Goal: Information Seeking & Learning: Learn about a topic

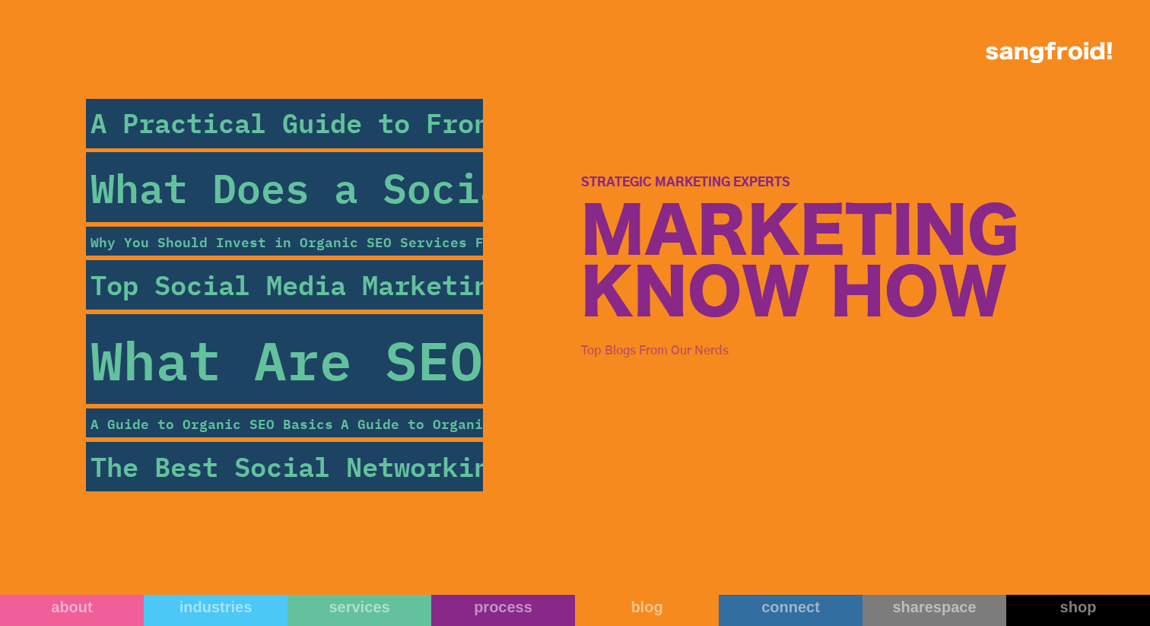
scroll to position [5221, 0]
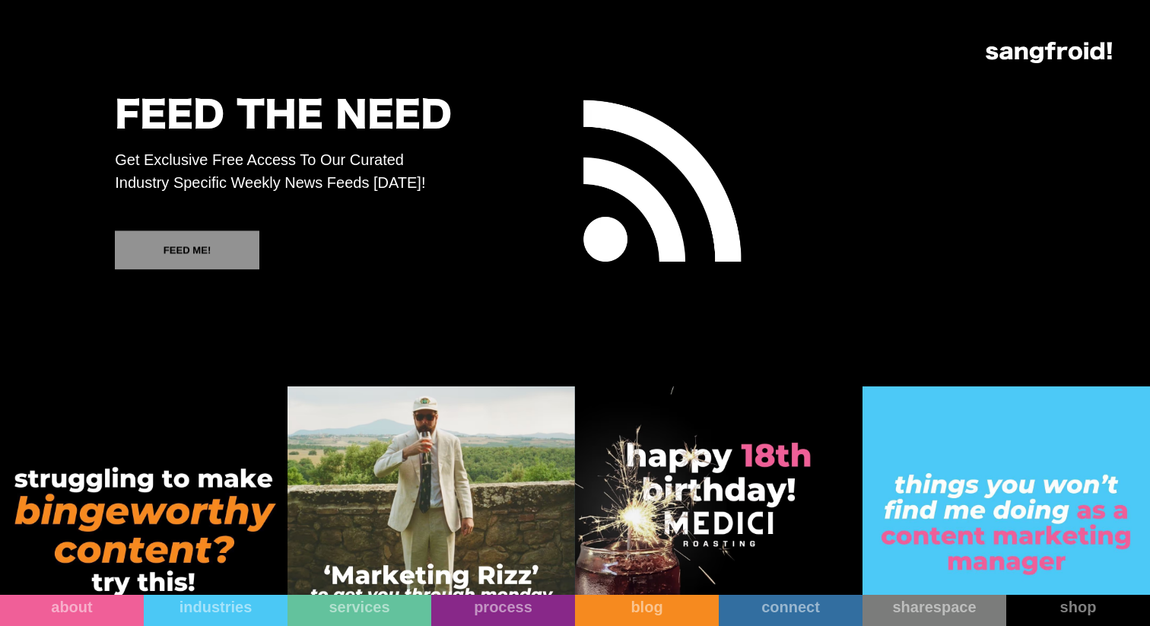
scroll to position [8330, 0]
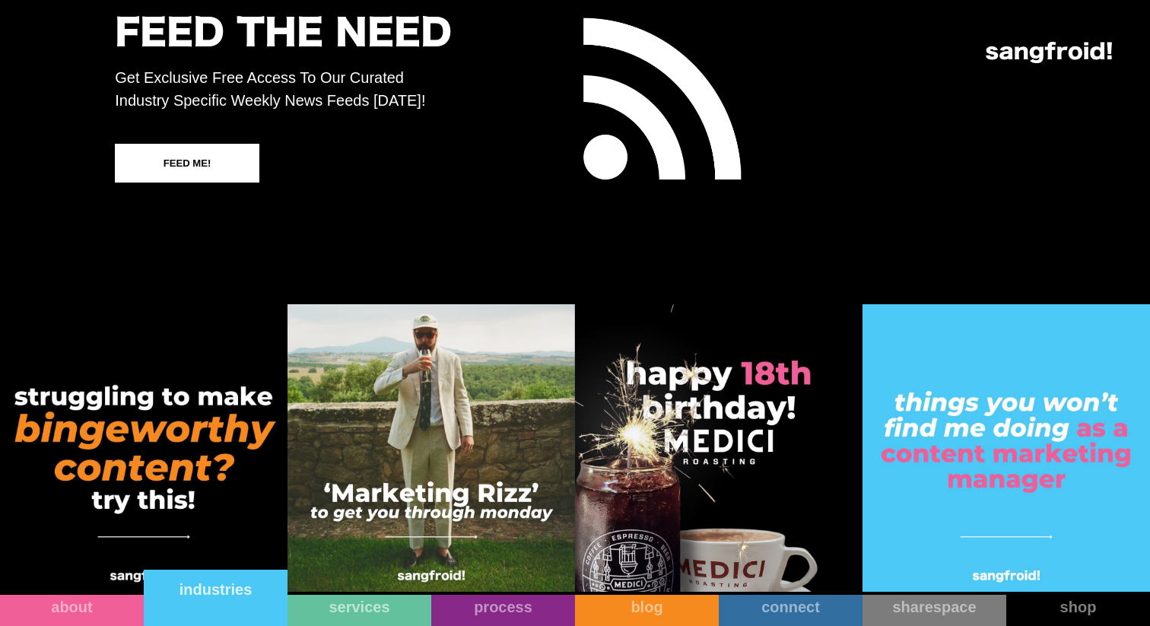
click at [245, 615] on link "industries" at bounding box center [216, 597] width 144 height 56
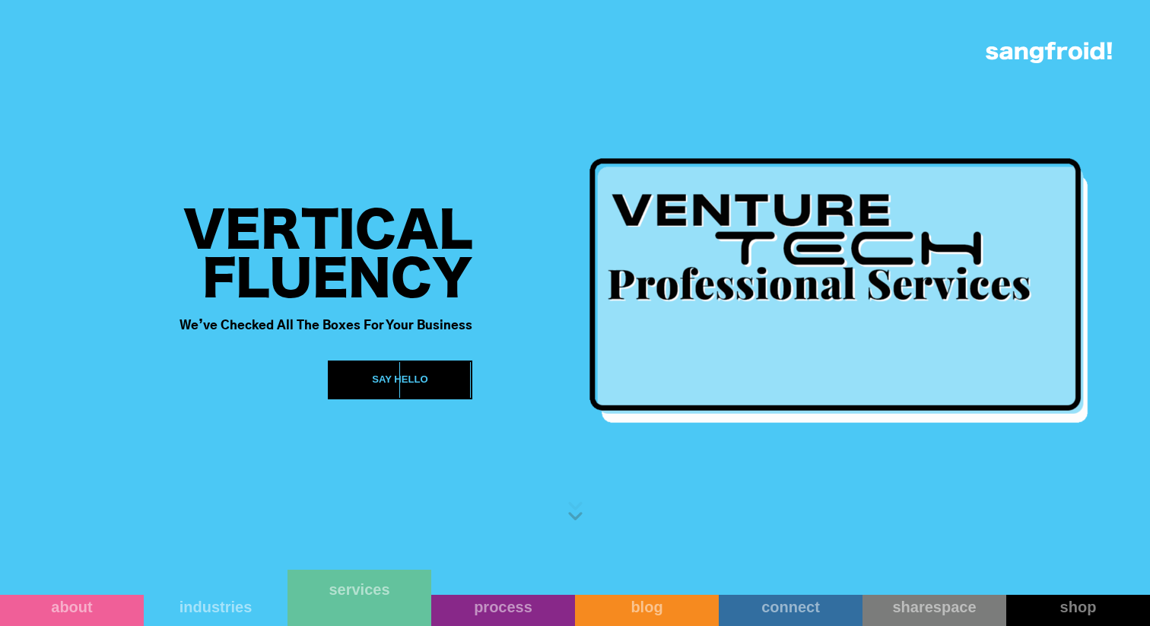
click at [399, 609] on link "services" at bounding box center [359, 597] width 144 height 56
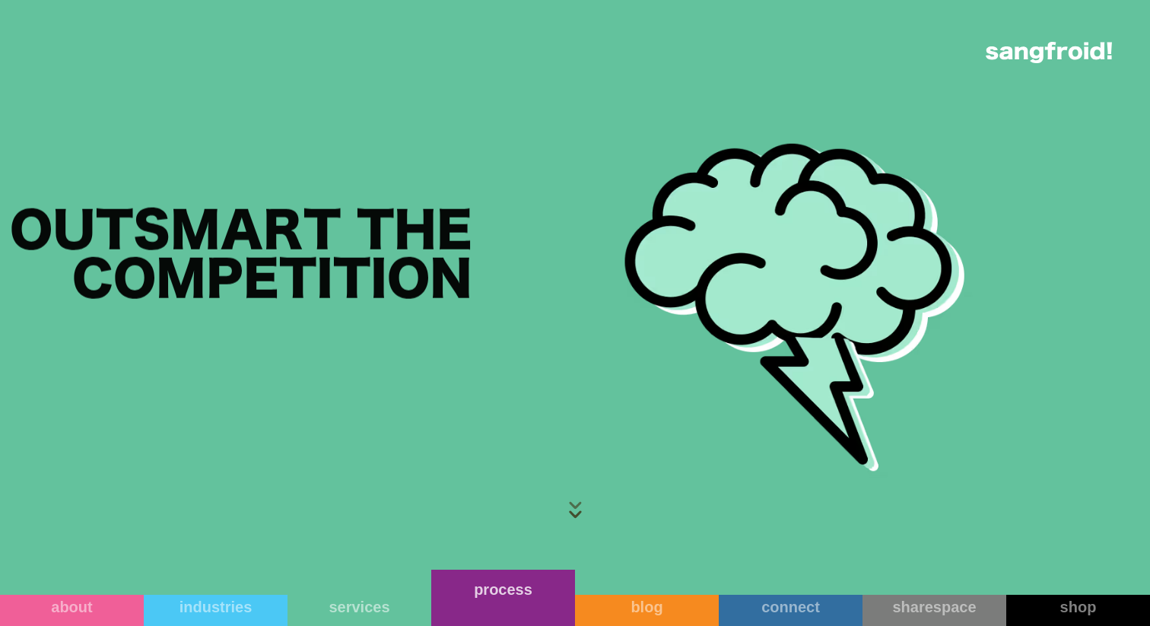
click at [491, 611] on link "process" at bounding box center [503, 597] width 144 height 56
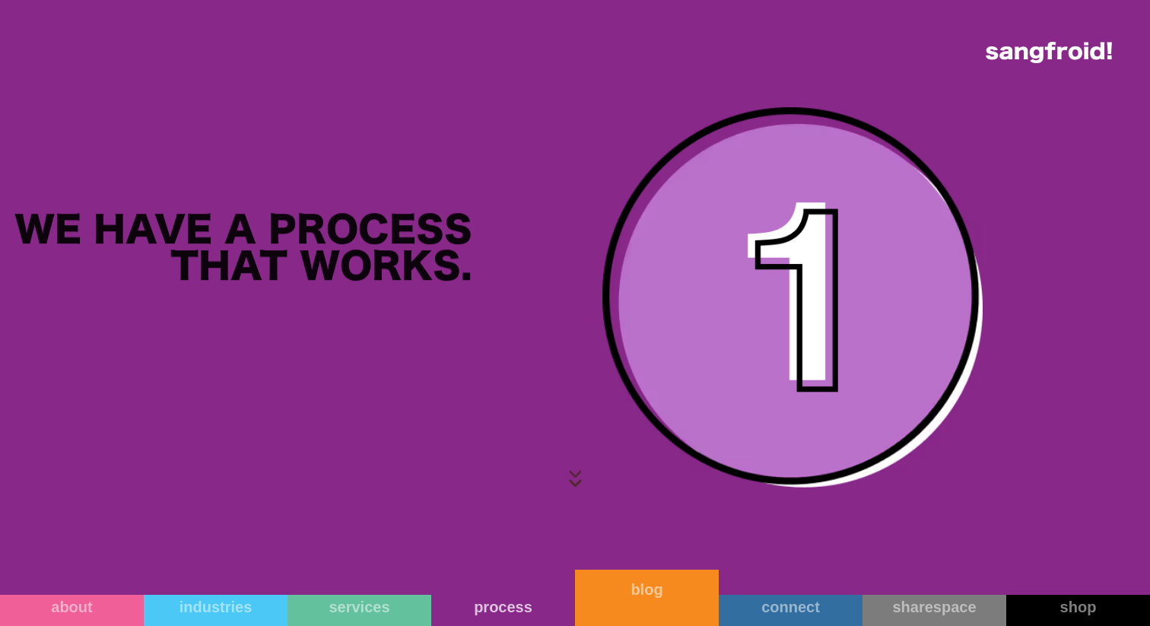
click at [639, 604] on link "blog" at bounding box center [647, 597] width 144 height 56
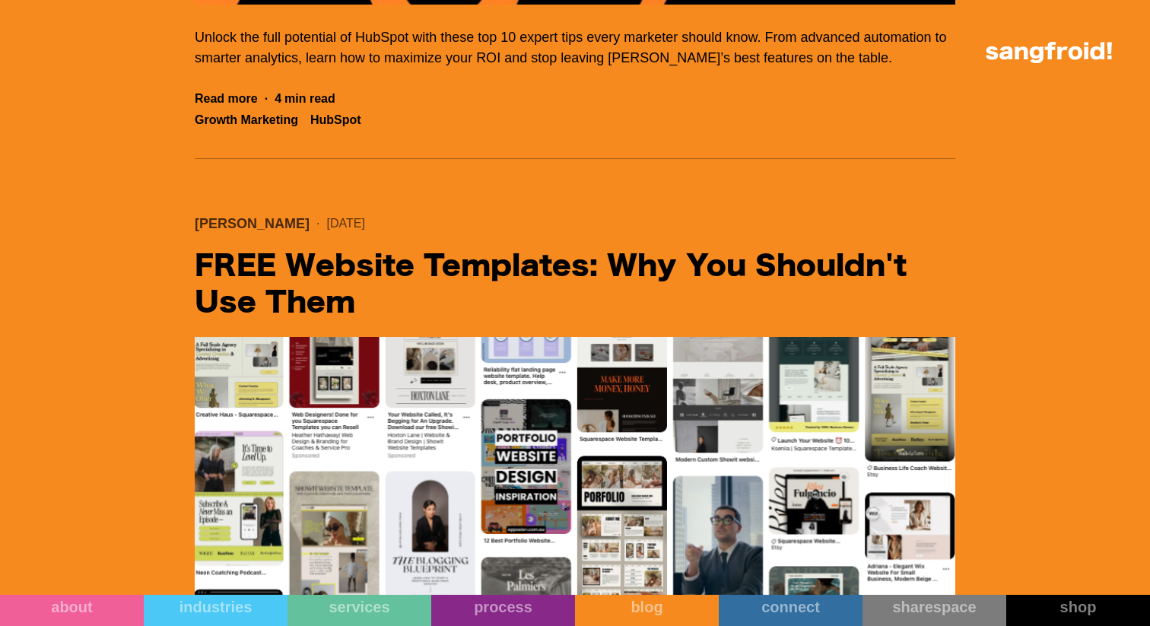
scroll to position [13800, 0]
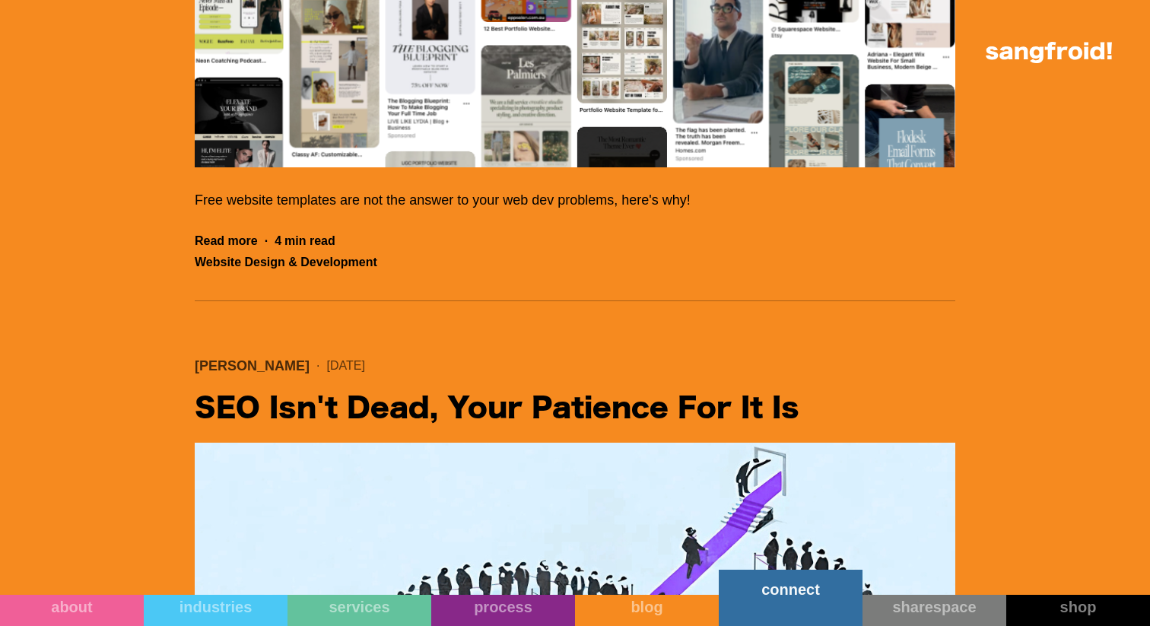
click at [821, 608] on link "connect" at bounding box center [790, 597] width 144 height 56
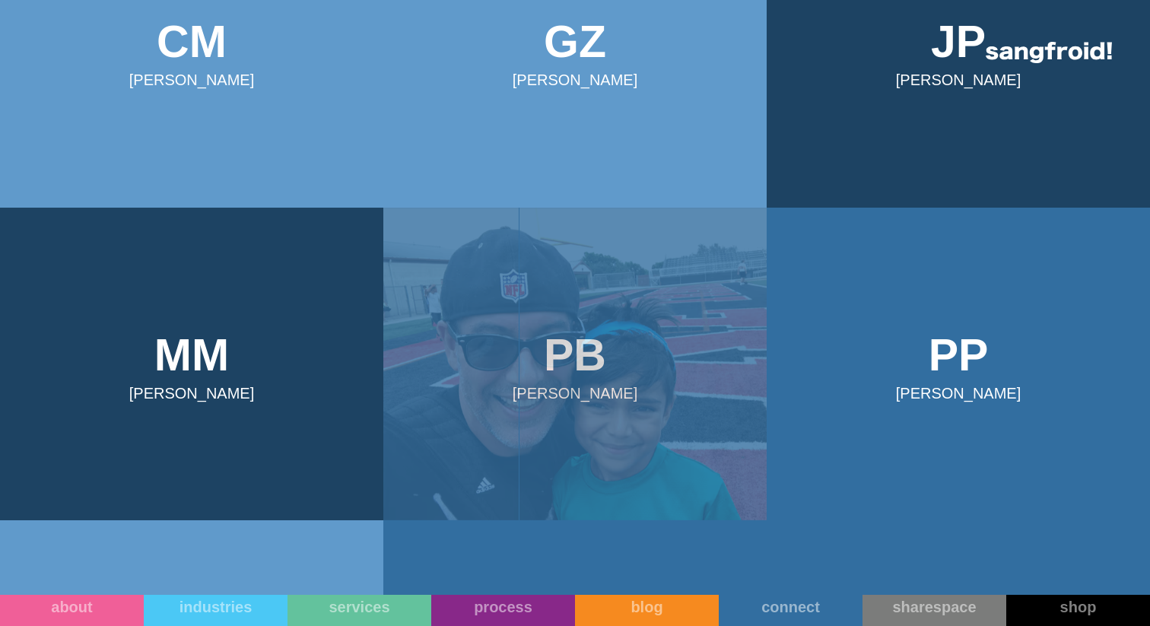
scroll to position [696, 0]
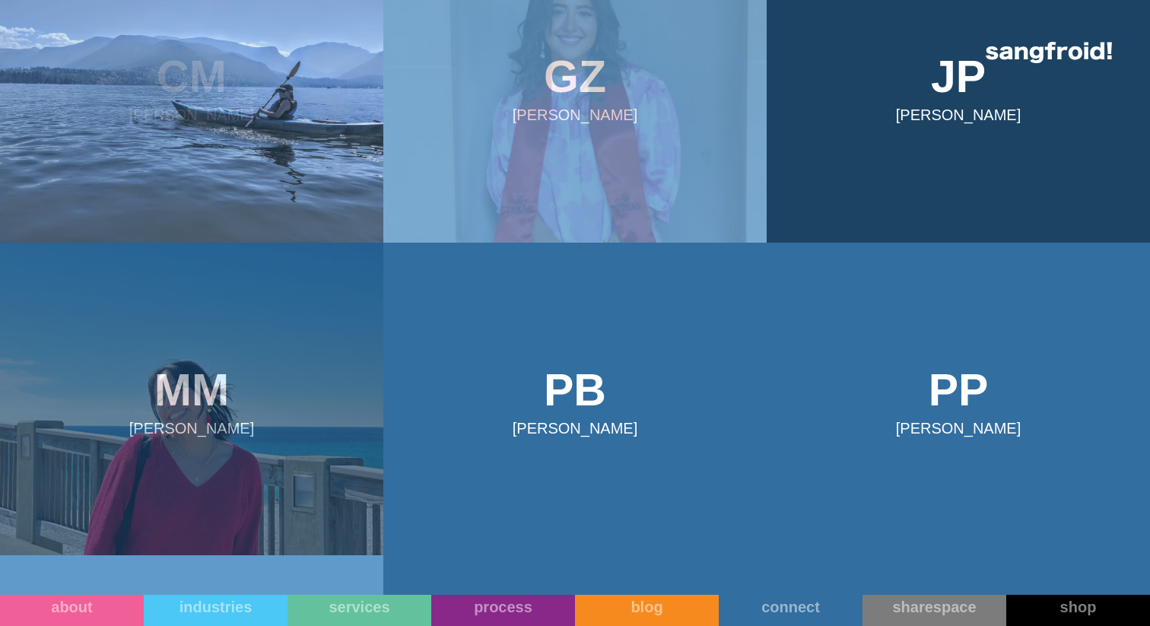
click at [236, 369] on img at bounding box center [191, 399] width 383 height 313
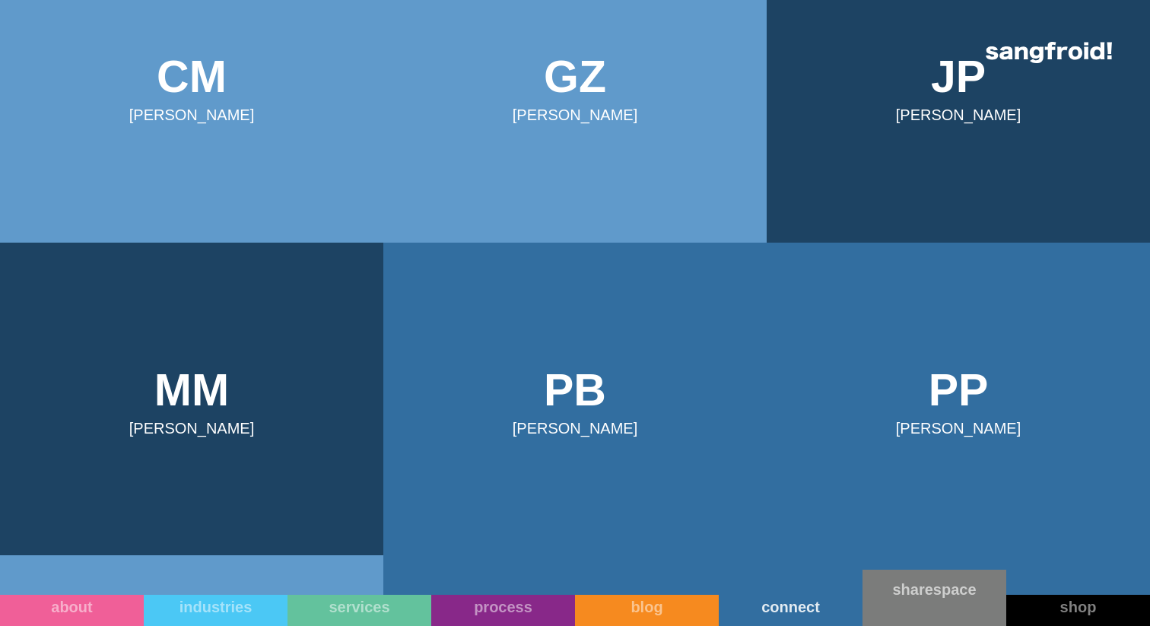
click at [915, 607] on link "sharespace" at bounding box center [934, 597] width 144 height 56
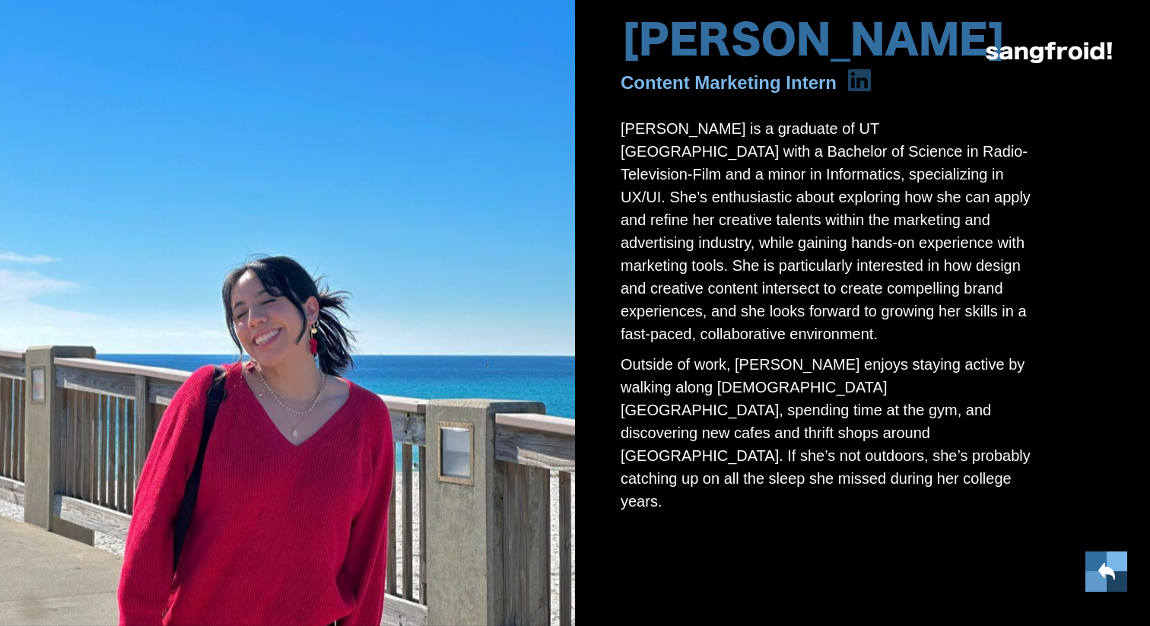
scroll to position [45, 0]
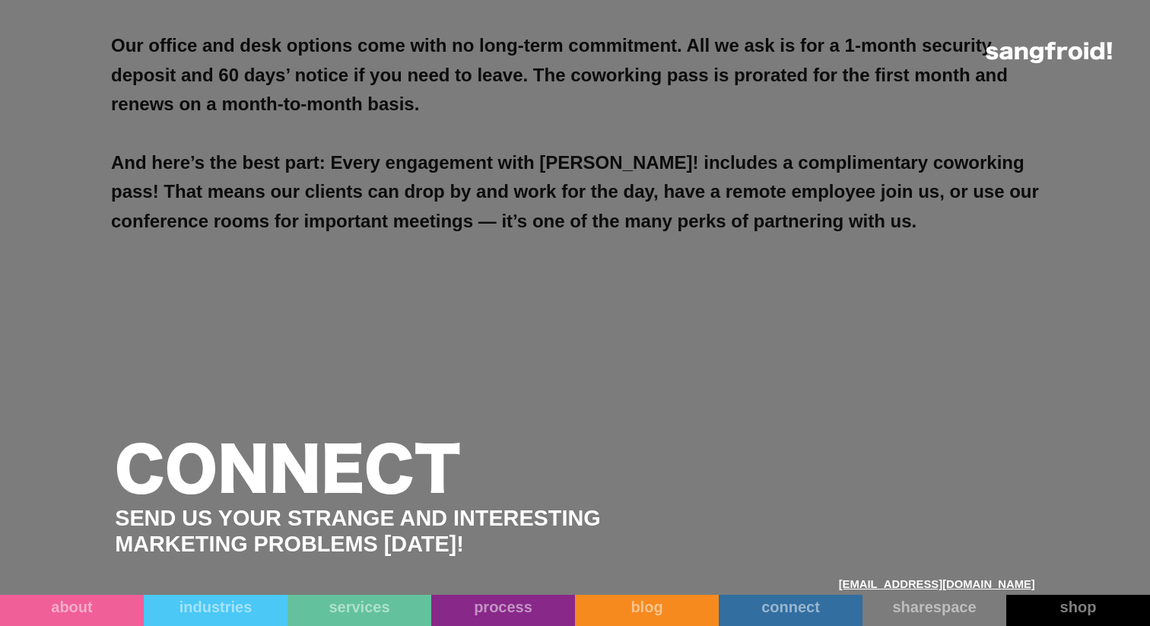
scroll to position [7270, 0]
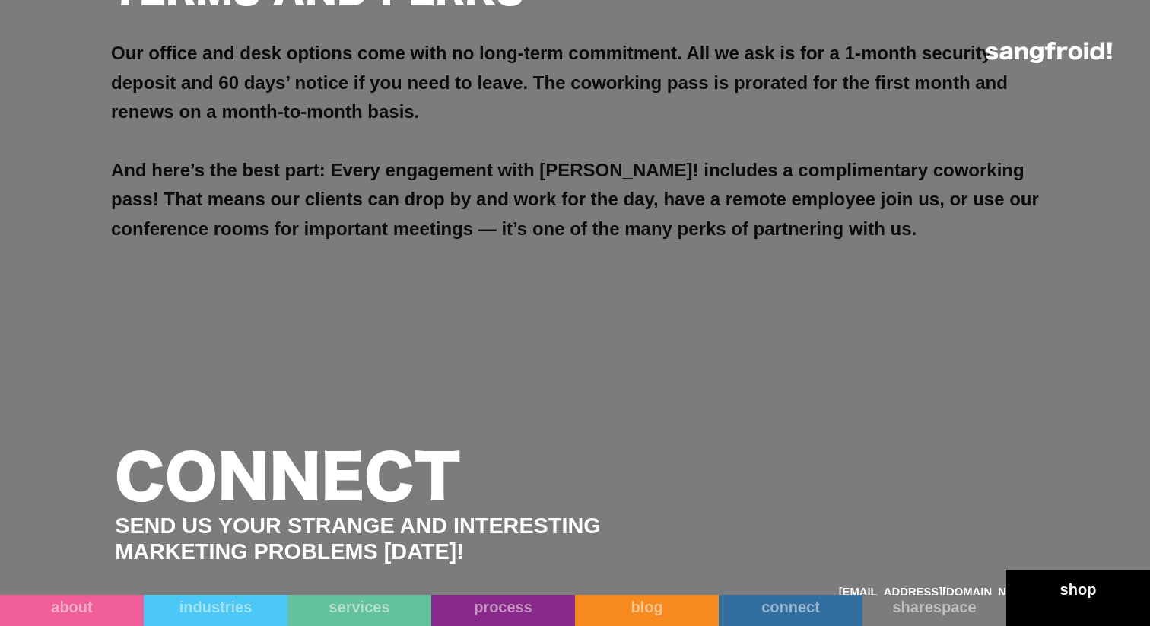
click at [1031, 622] on link "shop" at bounding box center [1078, 597] width 144 height 56
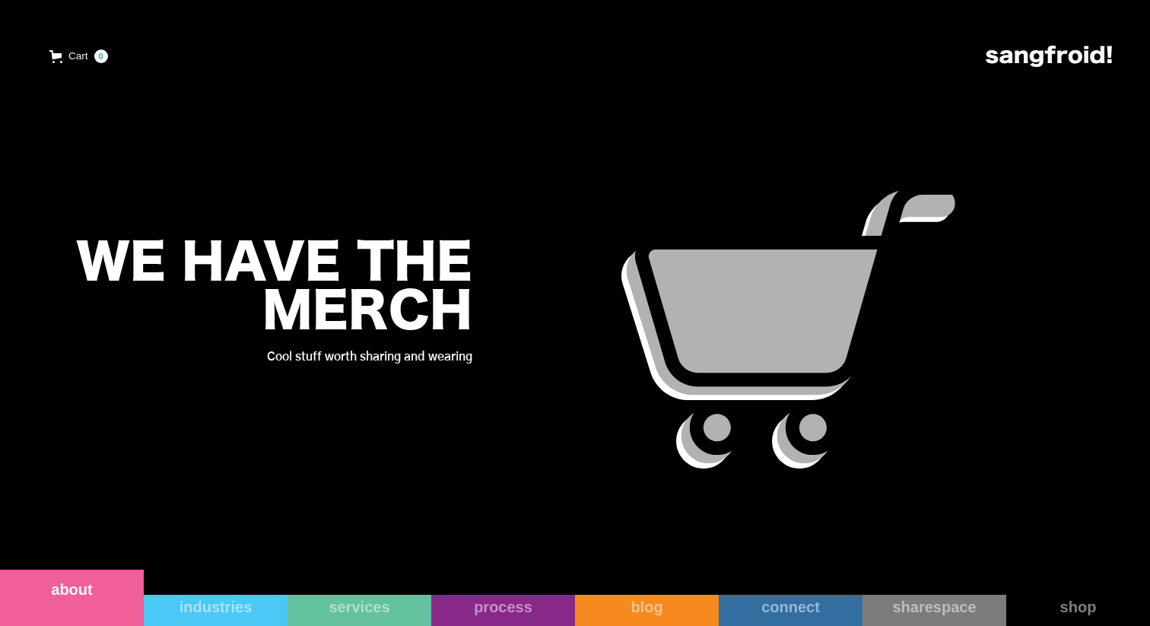
click at [86, 607] on link "about" at bounding box center [72, 597] width 144 height 56
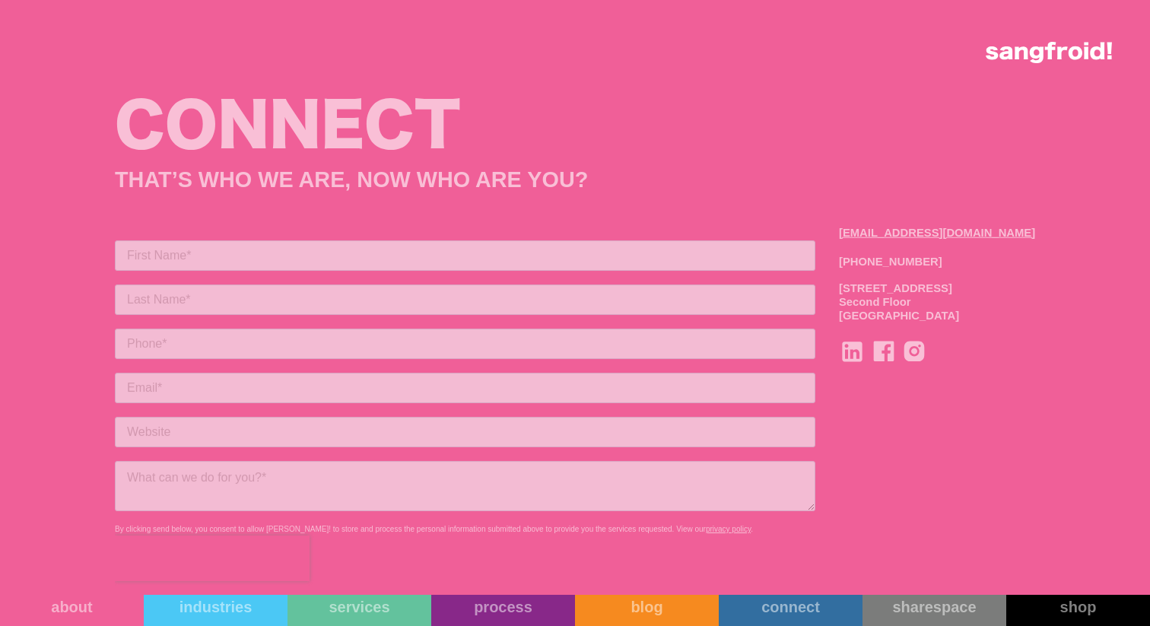
scroll to position [12292, 0]
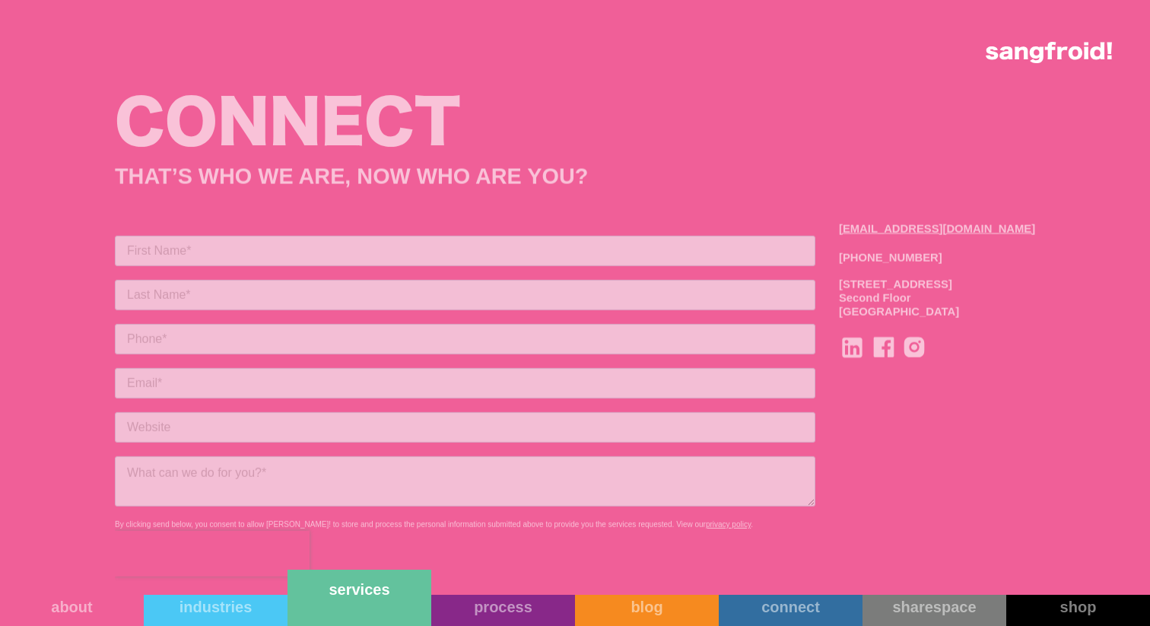
click at [383, 603] on link "services" at bounding box center [359, 597] width 144 height 56
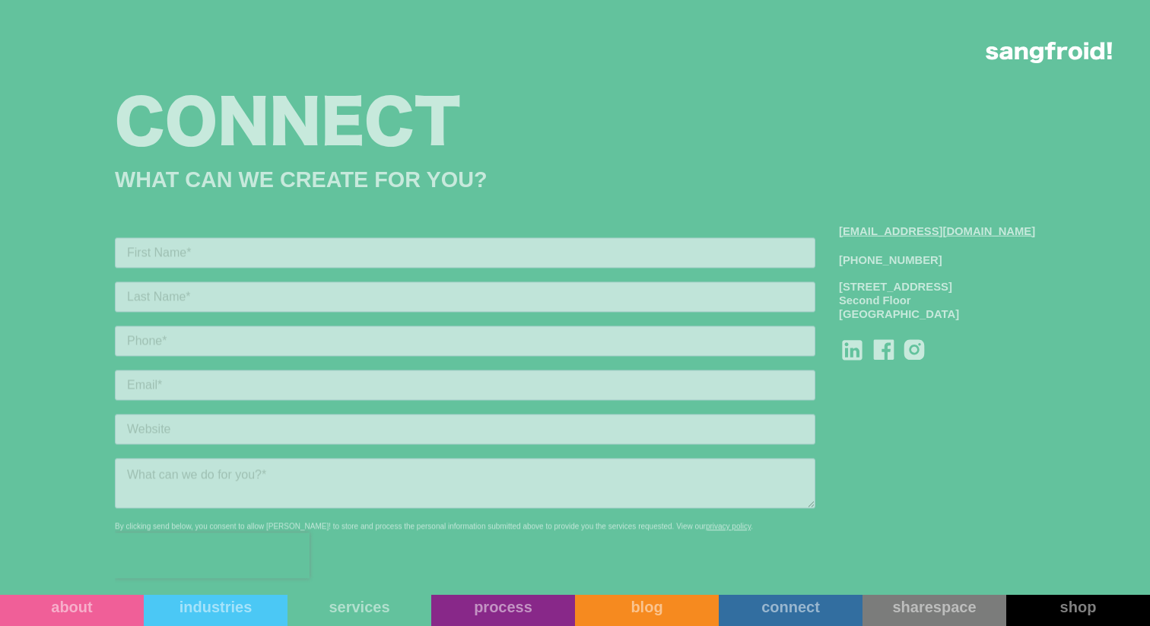
scroll to position [1688, 0]
click at [525, 623] on link "process" at bounding box center [503, 597] width 144 height 56
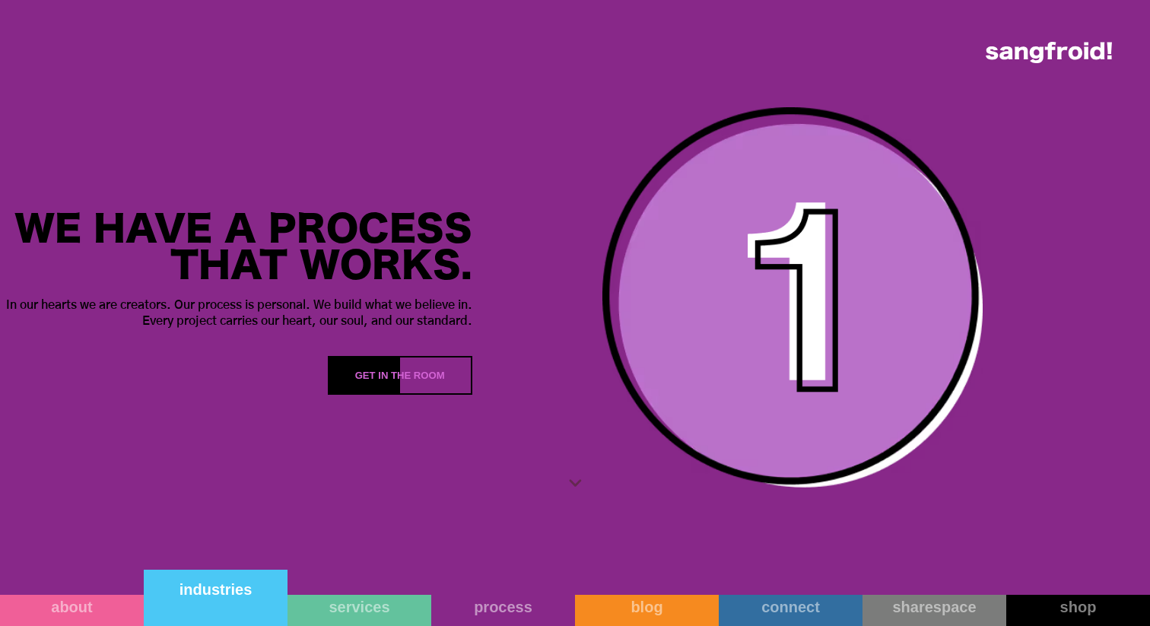
click at [208, 619] on link "industries" at bounding box center [216, 597] width 144 height 56
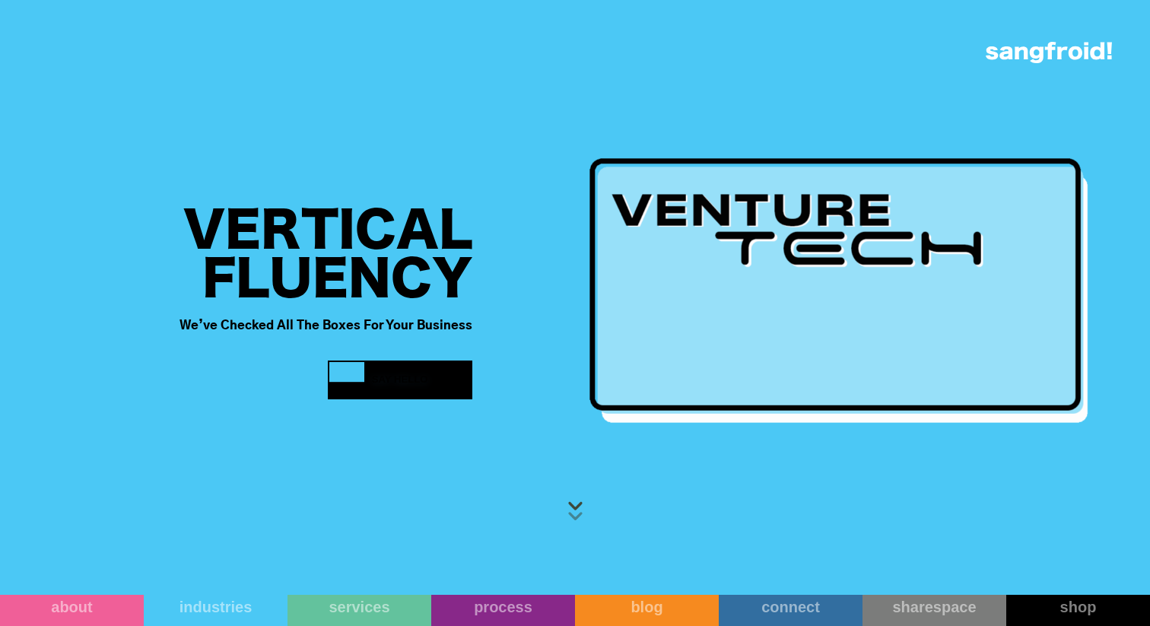
click at [424, 372] on div "Say Hello" at bounding box center [400, 379] width 56 height 15
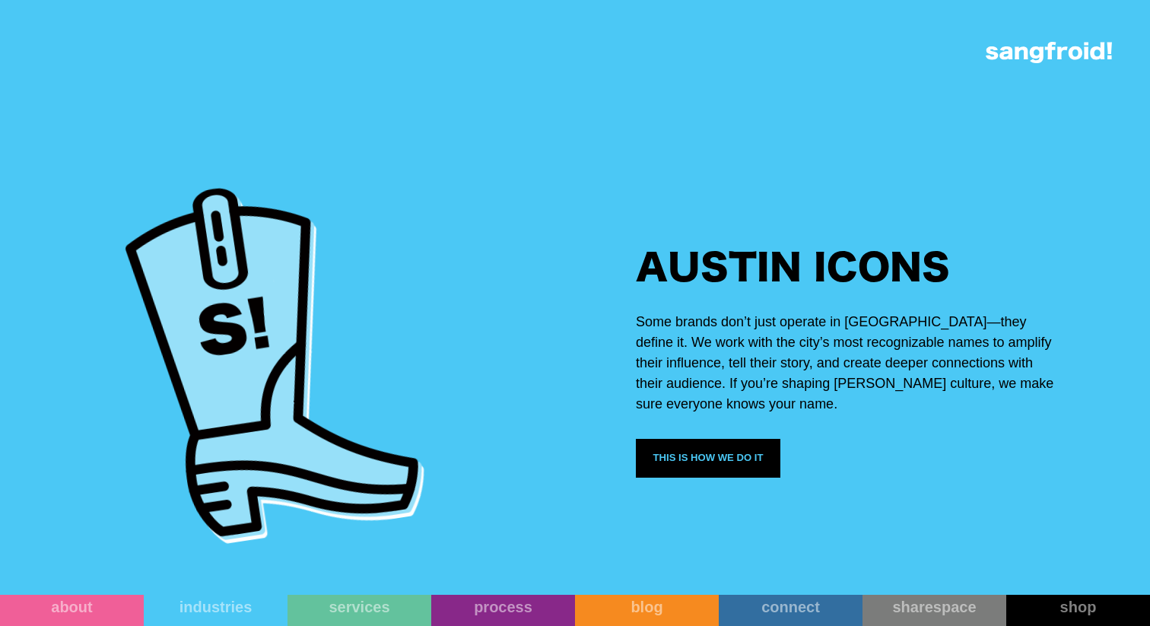
scroll to position [3469, 0]
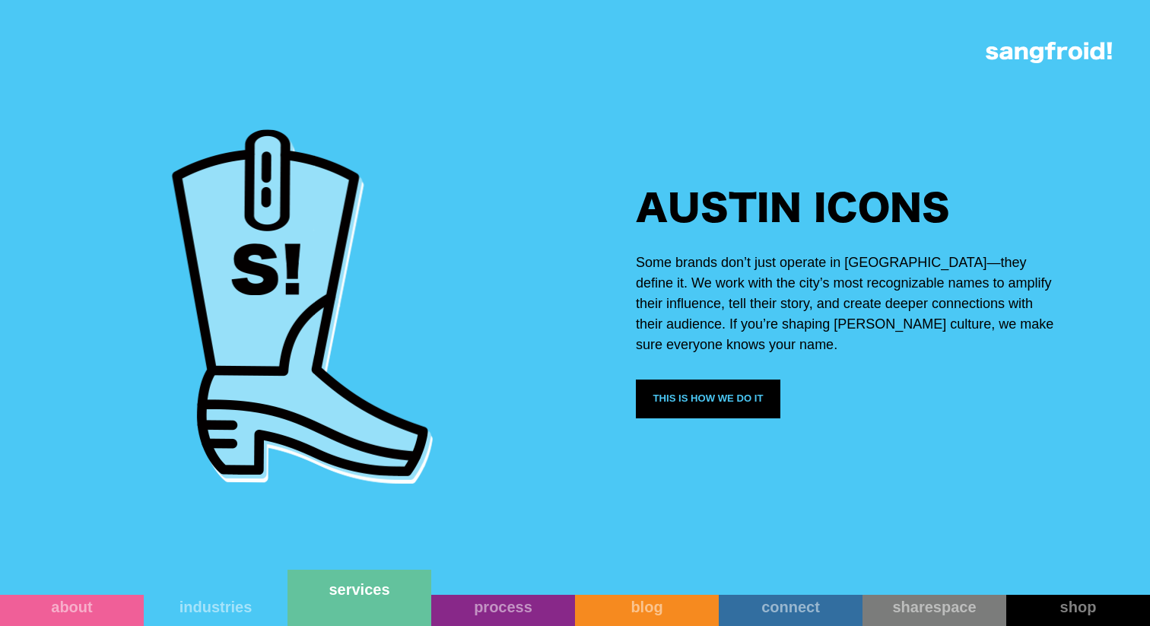
click at [385, 608] on link "services" at bounding box center [359, 597] width 144 height 56
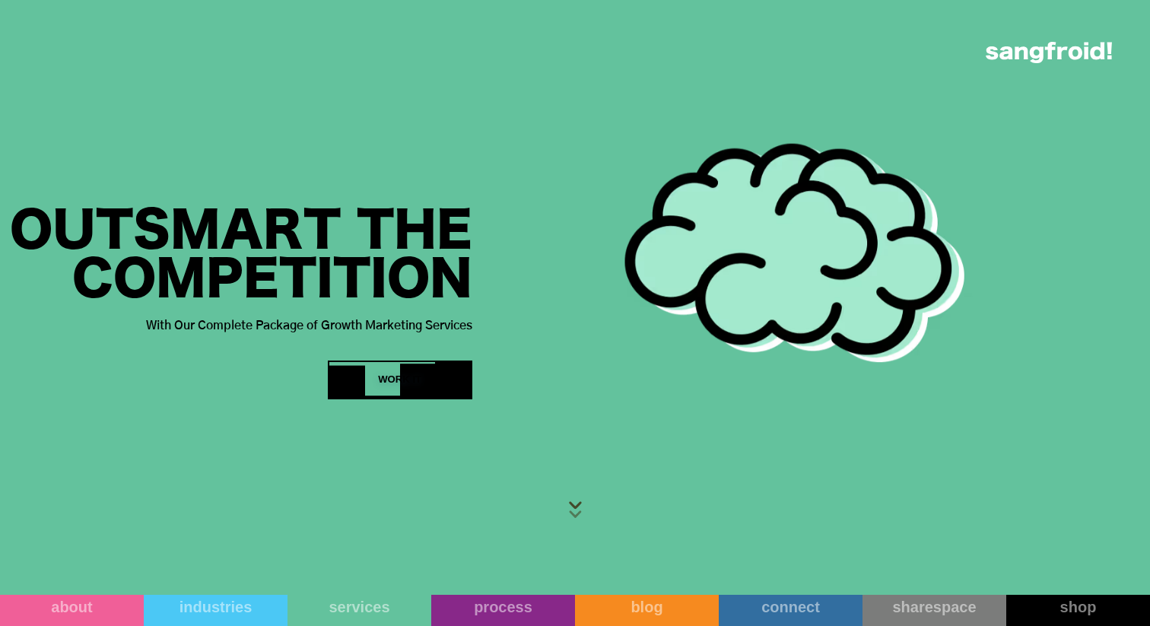
click at [434, 374] on div at bounding box center [418, 381] width 36 height 36
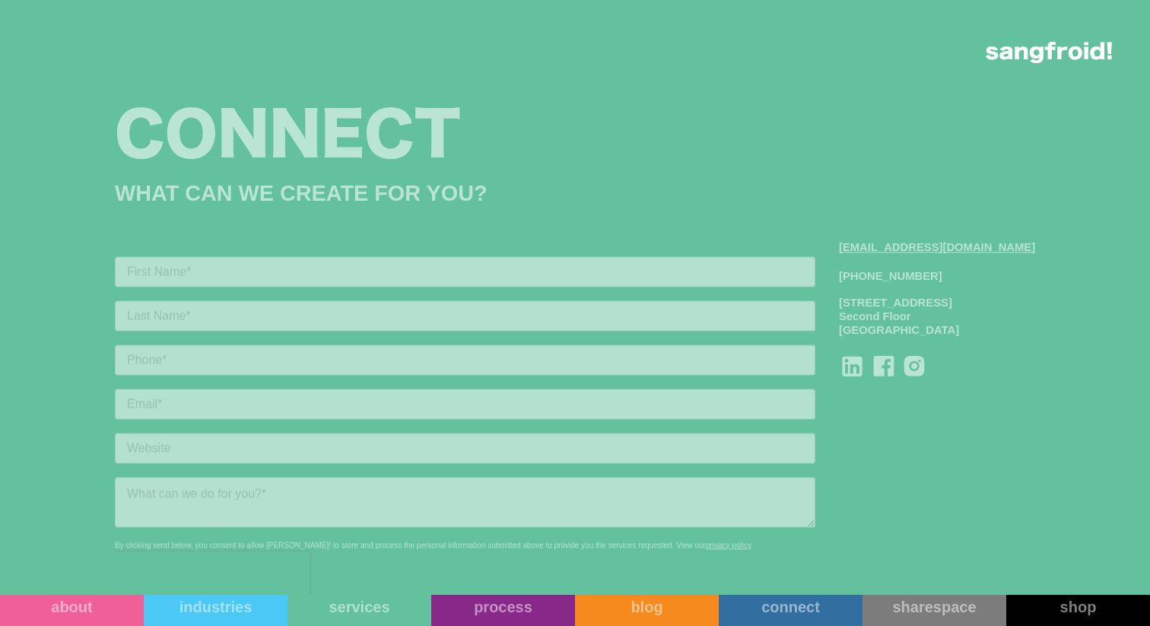
scroll to position [1618, 0]
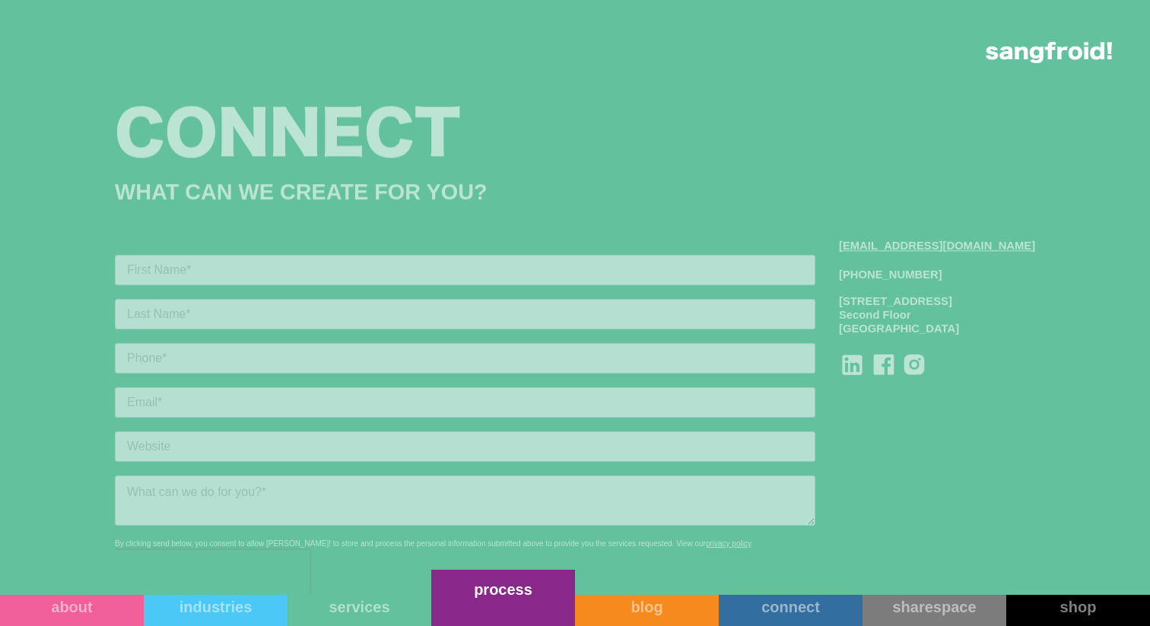
click at [484, 614] on link "process" at bounding box center [503, 597] width 144 height 56
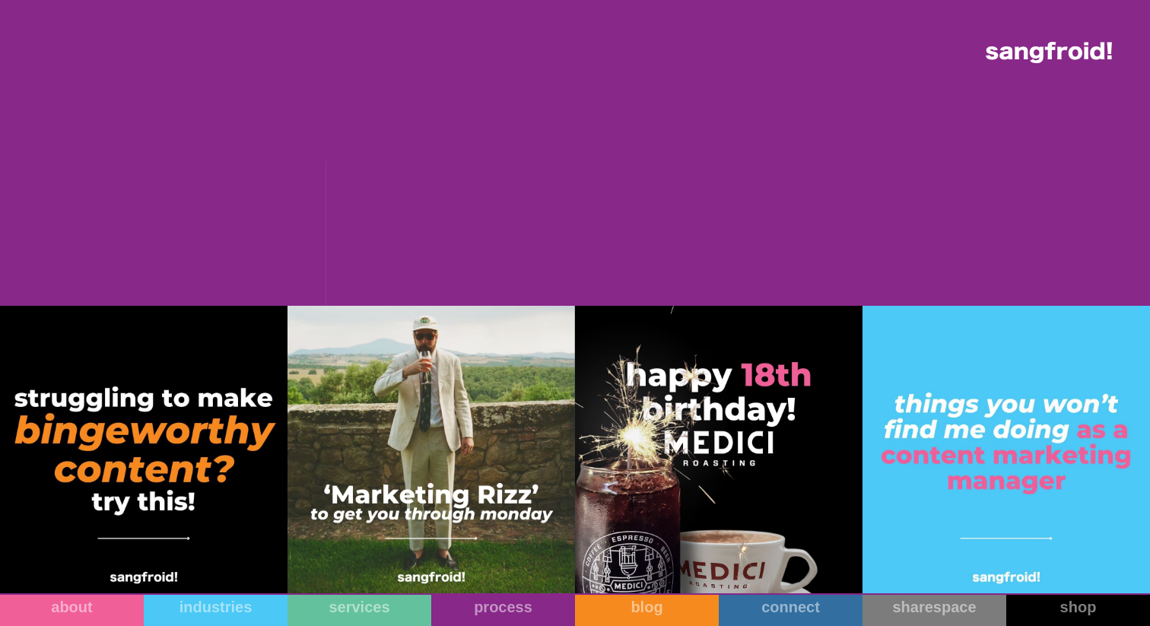
scroll to position [11276, 0]
click at [811, 609] on link "connect" at bounding box center [790, 597] width 144 height 56
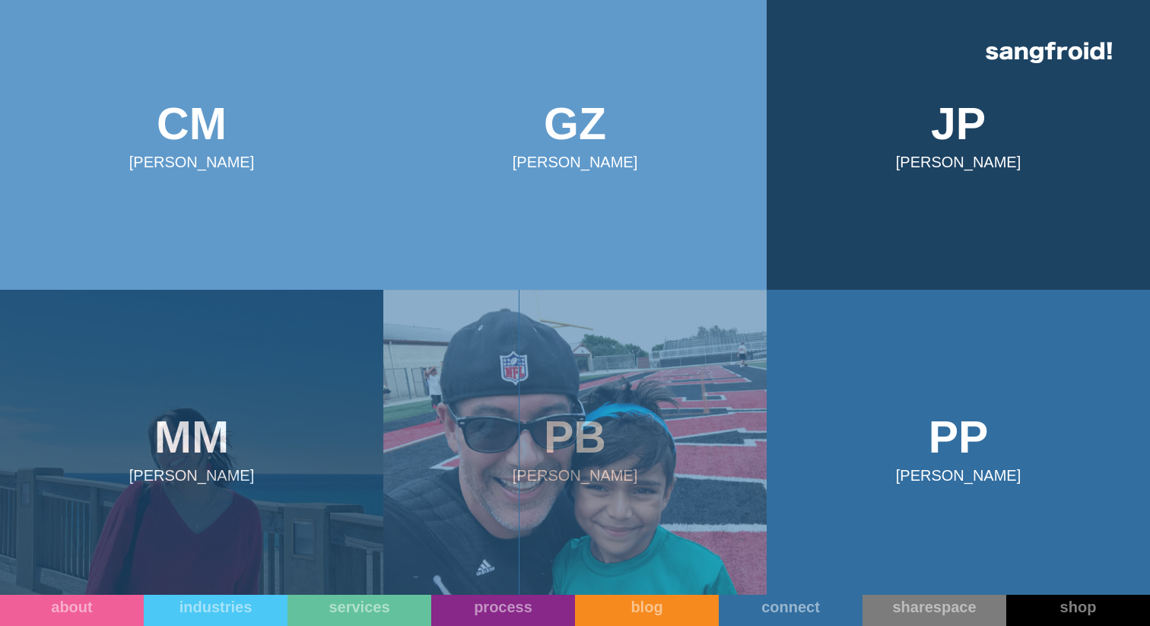
scroll to position [636, 0]
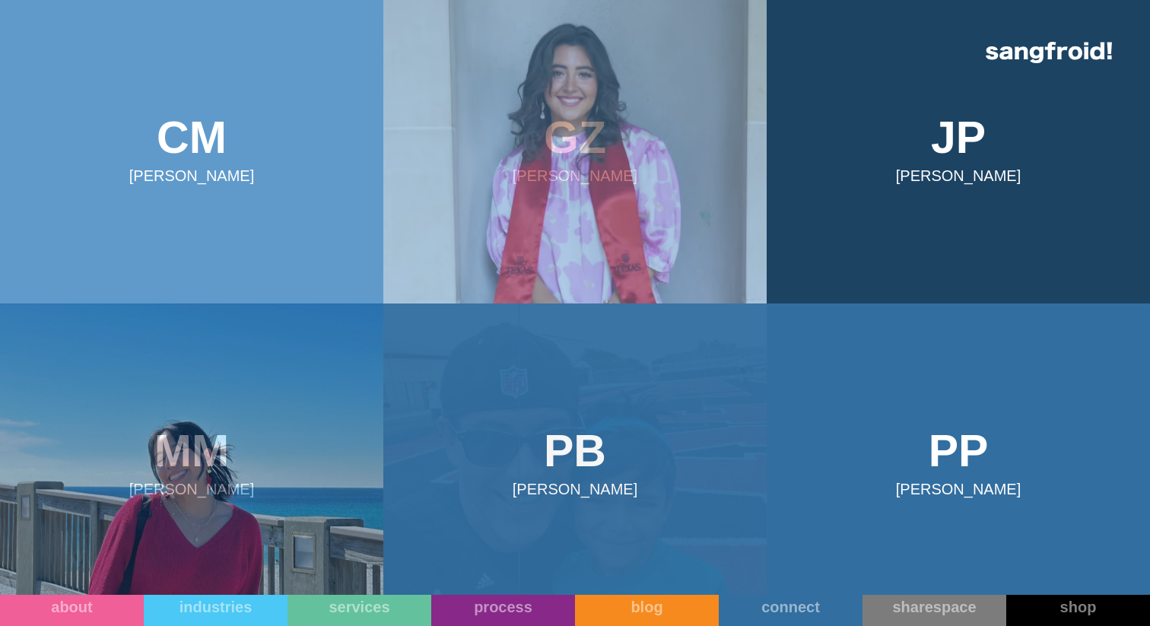
click at [615, 146] on img at bounding box center [574, 146] width 383 height 313
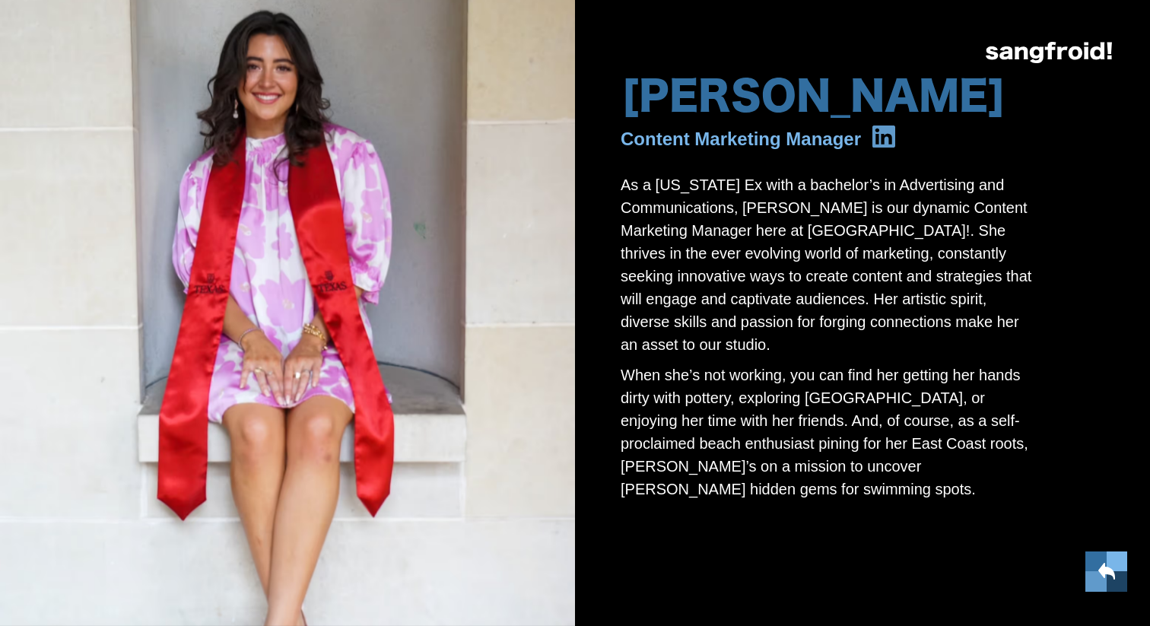
click at [1058, 49] on img at bounding box center [1048, 52] width 126 height 21
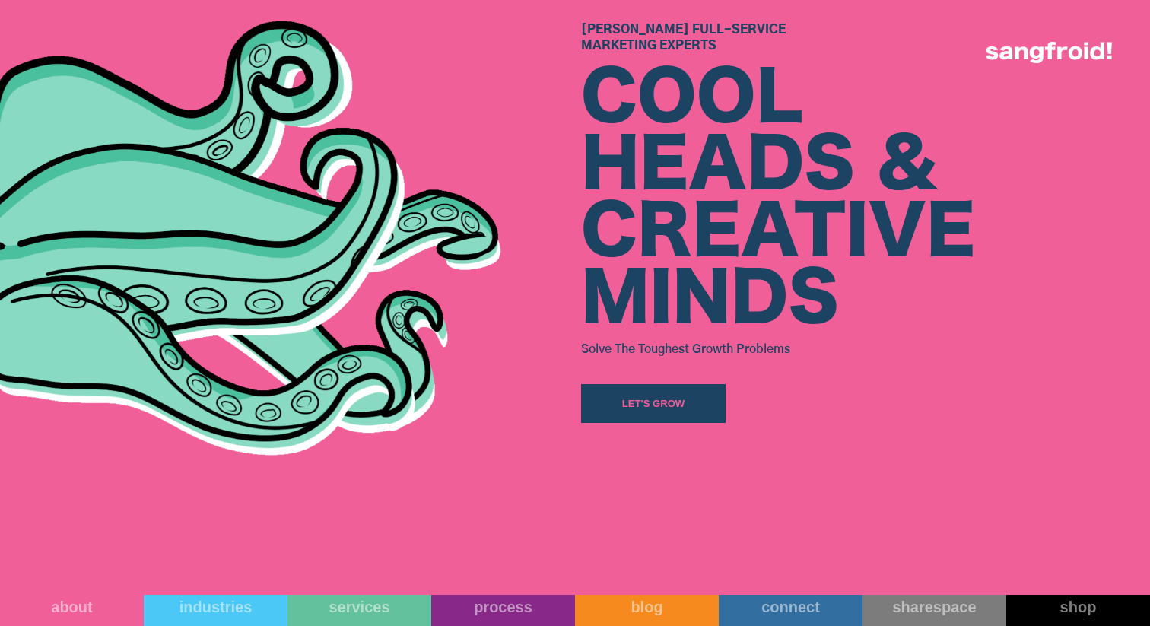
scroll to position [721, 0]
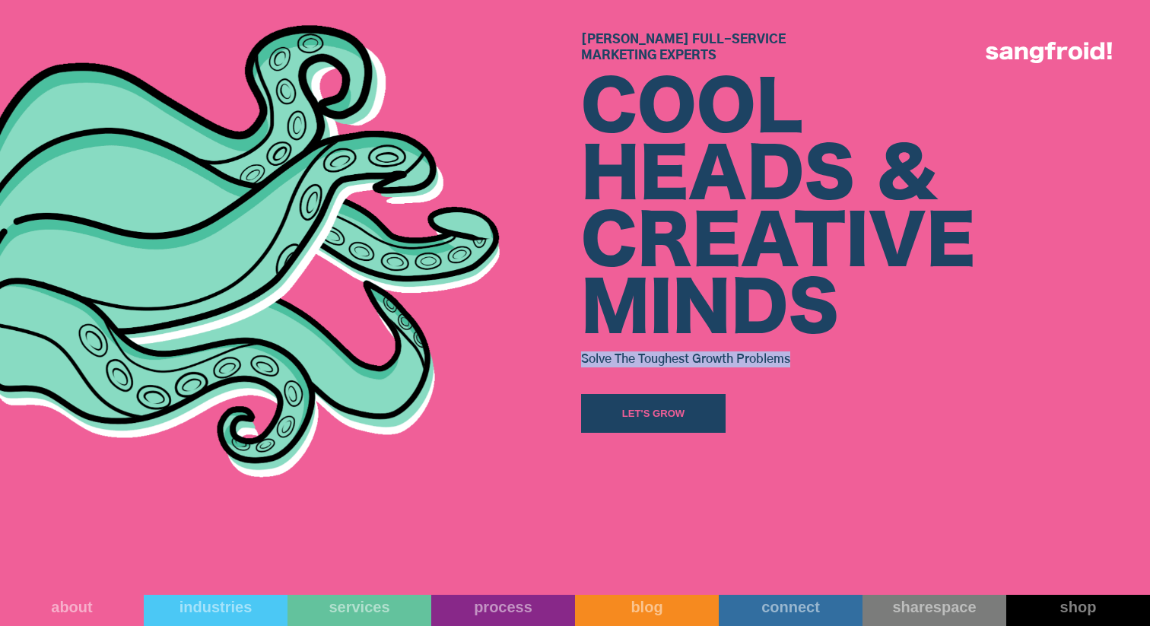
drag, startPoint x: 576, startPoint y: 360, endPoint x: 810, endPoint y: 363, distance: 234.2
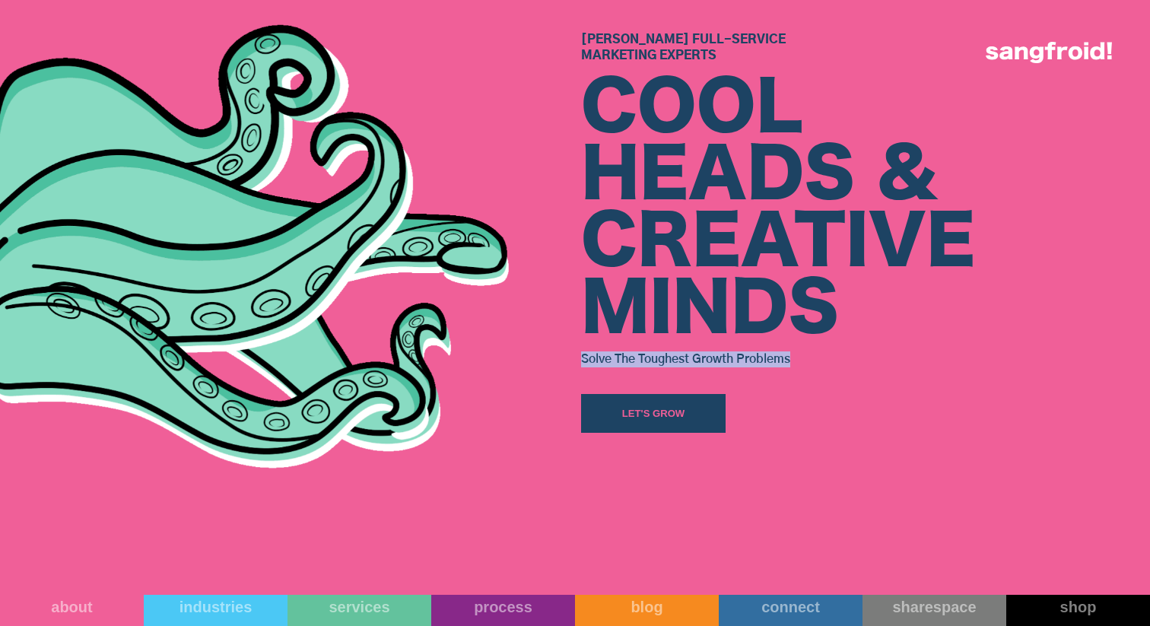
click at [810, 363] on div "Austin’s Full-Service Marketing Experts COOL HEADS & CREATIVE MINDS Solve The T…" at bounding box center [575, 232] width 1150 height 595
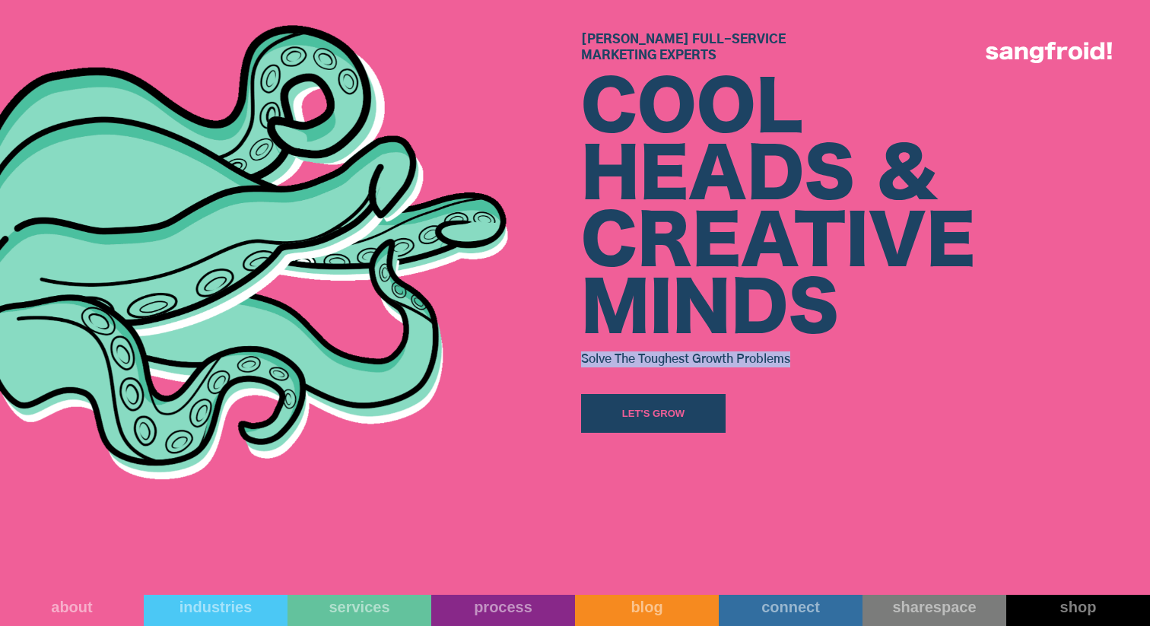
copy h3 "Solve The Toughest Growth Problems"
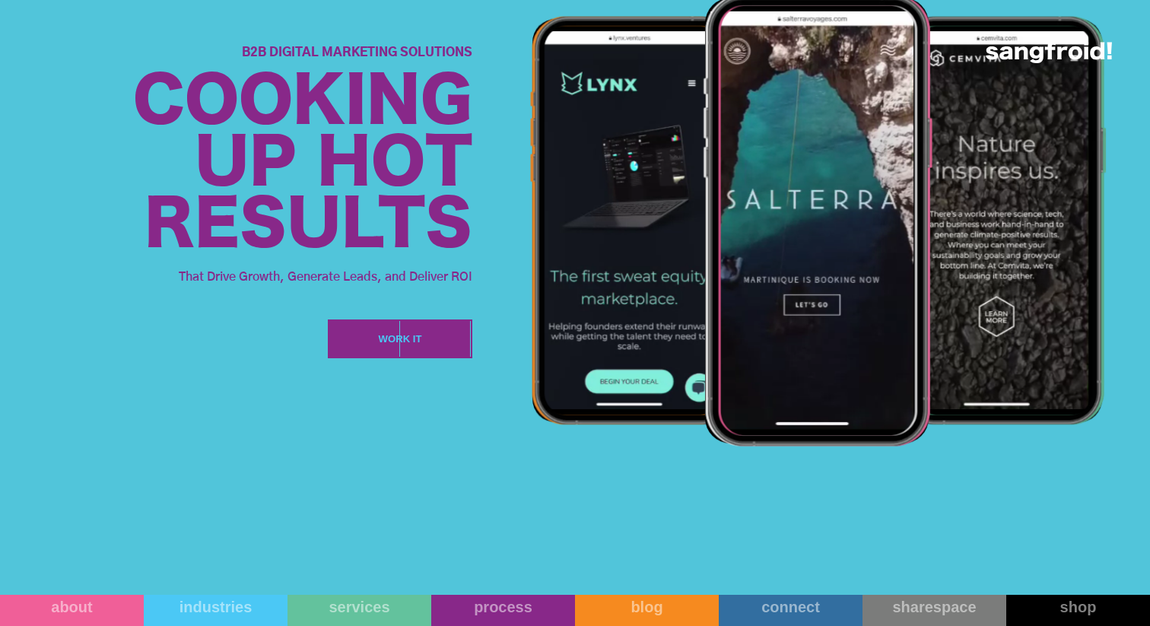
scroll to position [1964, 0]
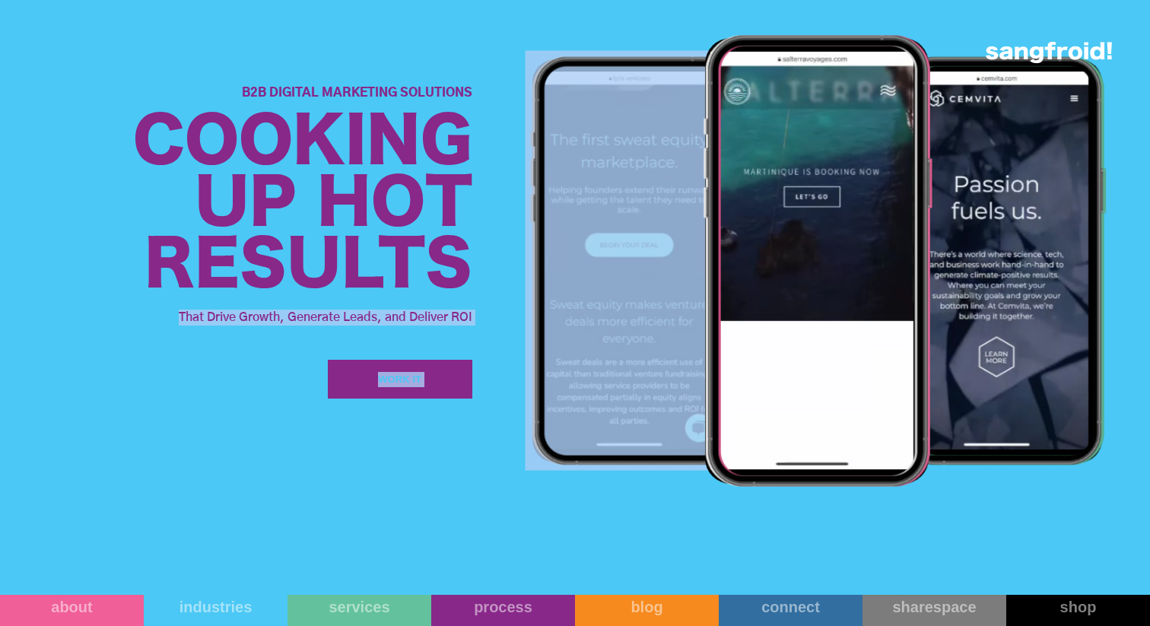
drag, startPoint x: 487, startPoint y: 315, endPoint x: 208, endPoint y: 309, distance: 279.1
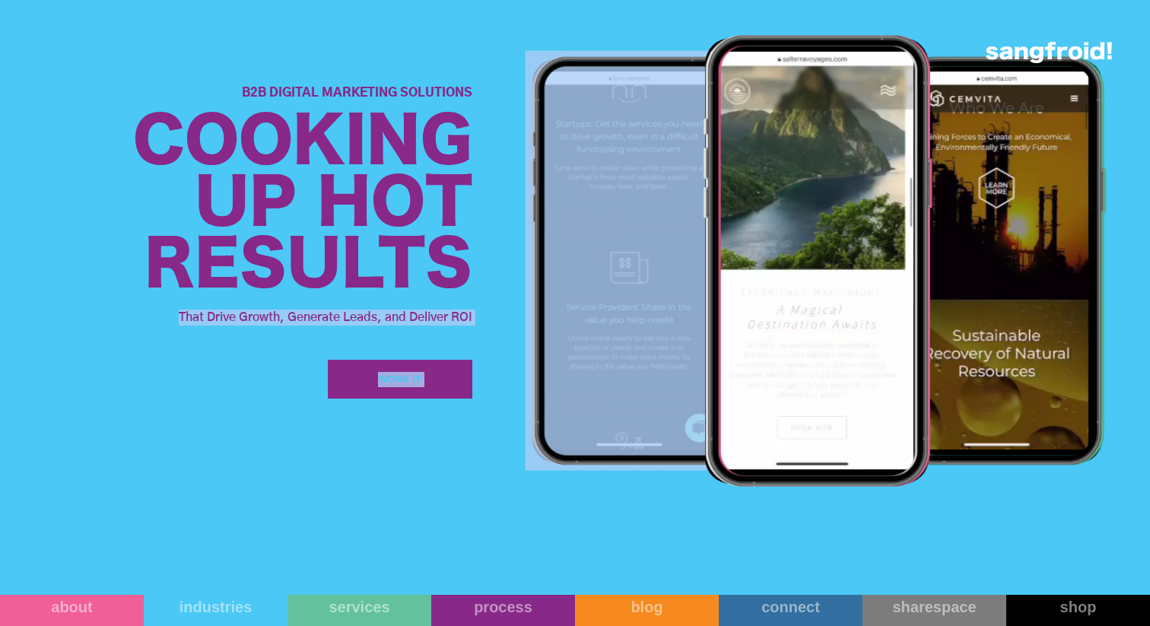
click at [208, 309] on div "B2B Digital Marketing Solutions Cooking Up Hot Results That Drive Growth, Gener…" at bounding box center [575, 242] width 1150 height 595
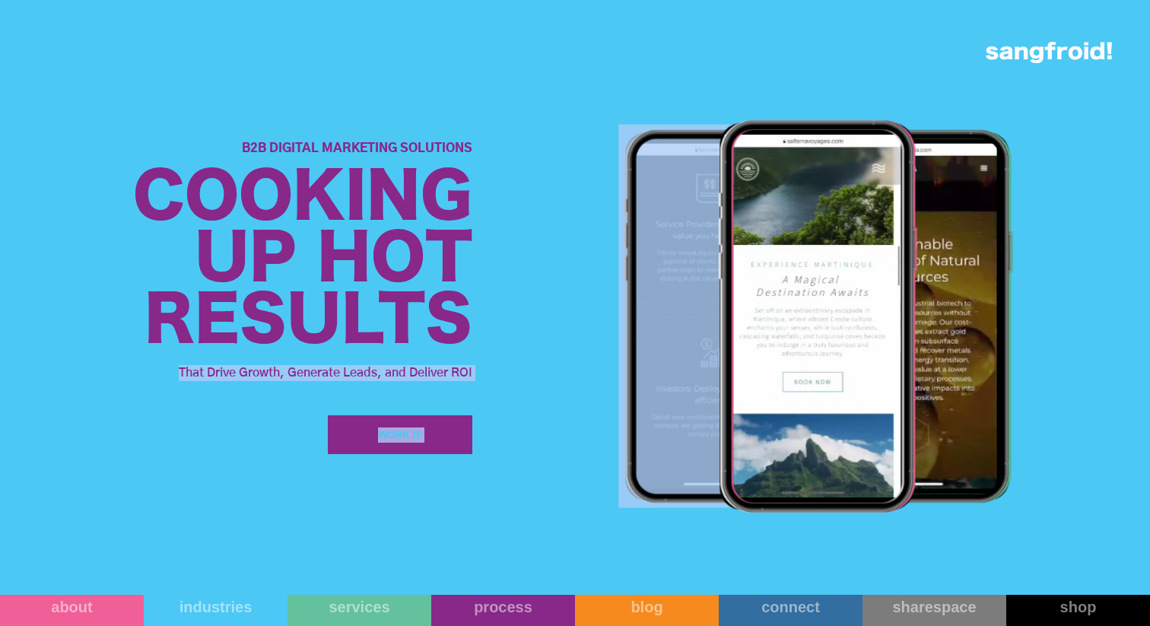
scroll to position [1332, 0]
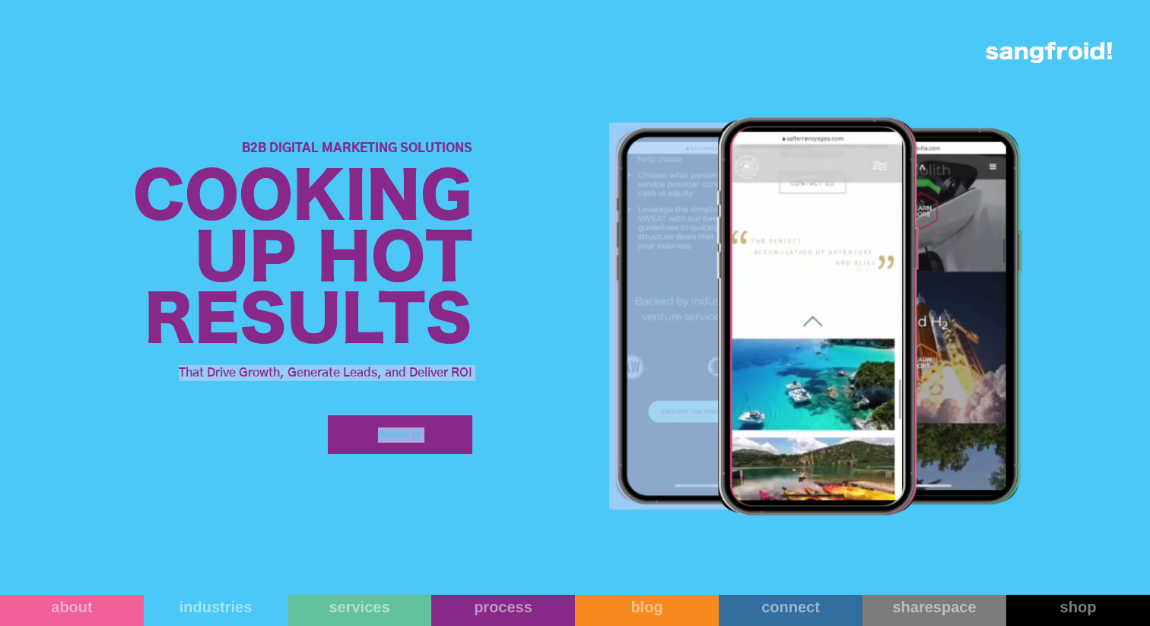
click at [474, 510] on div "B2B Digital Marketing Solutions Cooking Up Hot Results That Drive Growth, Gener…" at bounding box center [575, 297] width 1150 height 595
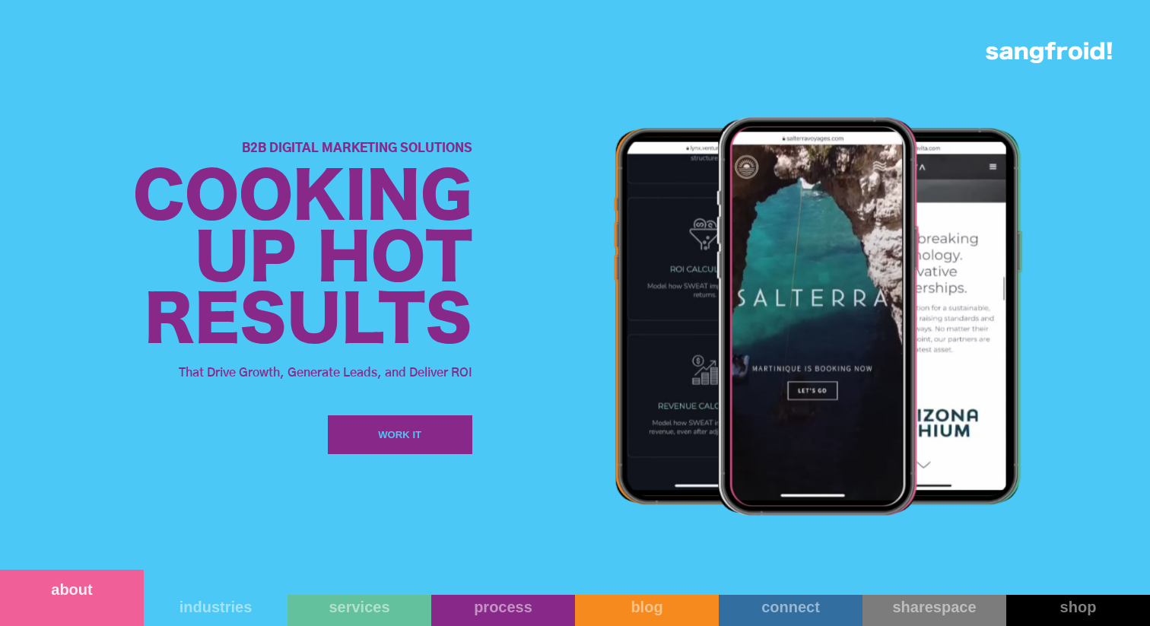
click at [83, 621] on link "about" at bounding box center [72, 597] width 144 height 56
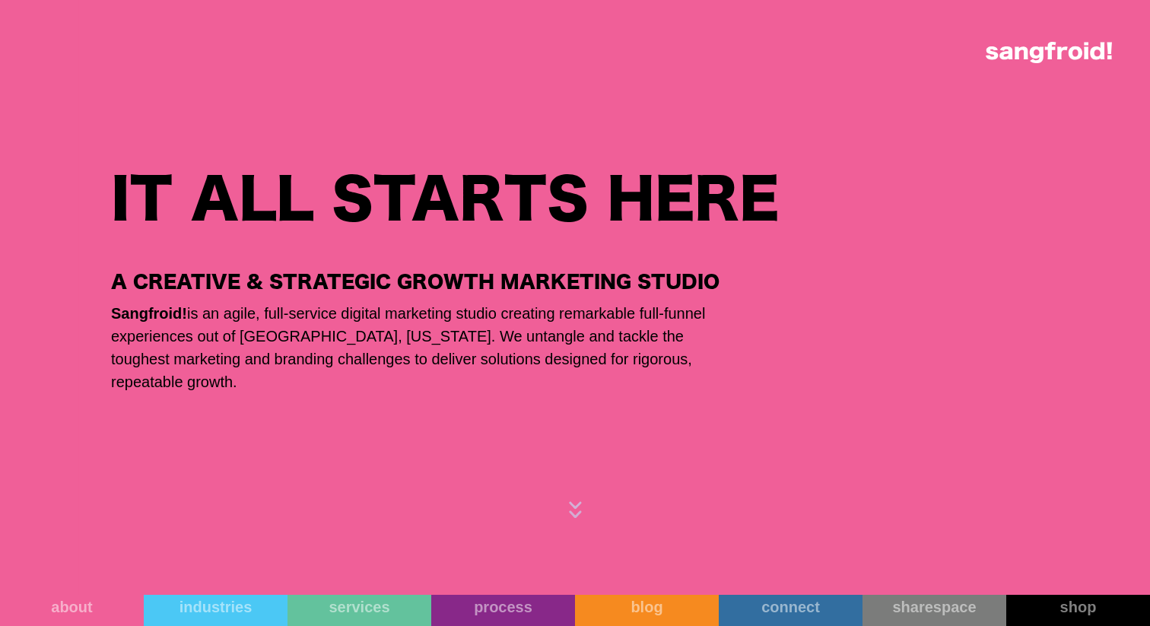
scroll to position [1056, 0]
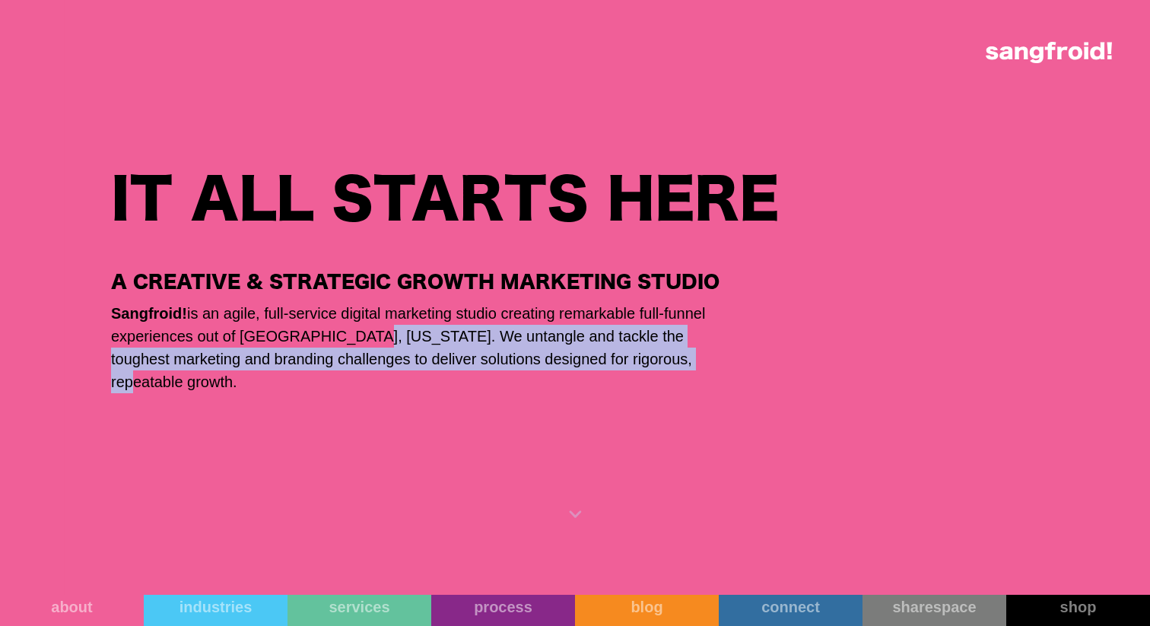
drag, startPoint x: 548, startPoint y: 335, endPoint x: 560, endPoint y: 377, distance: 44.3
click at [561, 378] on p "Sangfroid! is an agile, full-service digital marketing studio creating remarkab…" at bounding box center [415, 347] width 608 height 91
copy p "We untangle and tackle the toughest marketing and branding challenges to delive…"
